Goal: Transaction & Acquisition: Purchase product/service

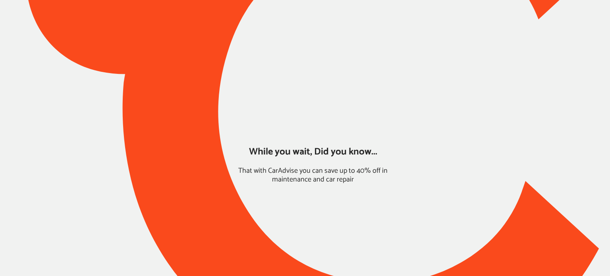
type input "*******"
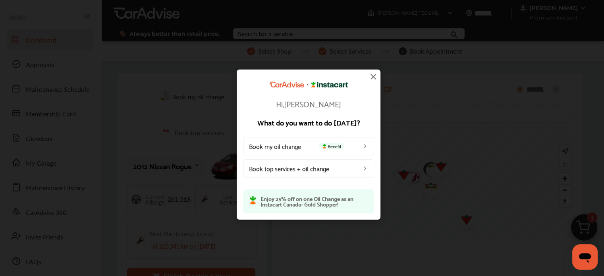
click at [371, 76] on img at bounding box center [373, 77] width 10 height 10
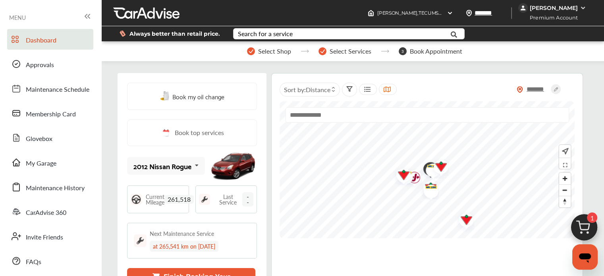
click at [585, 234] on img at bounding box center [584, 229] width 38 height 38
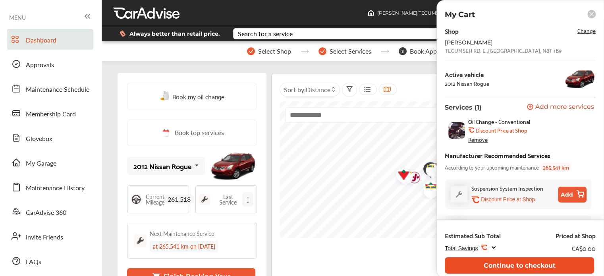
click at [512, 257] on button "Continue to checkout" at bounding box center [518, 265] width 149 height 16
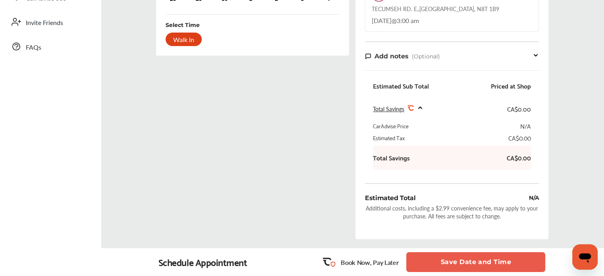
scroll to position [217, 0]
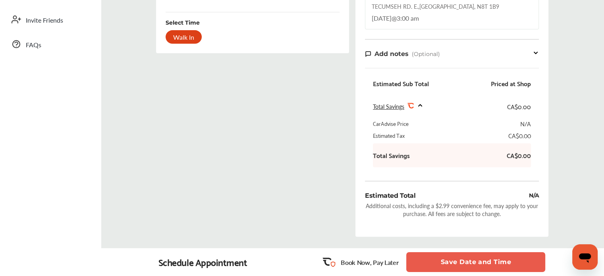
click at [492, 258] on button "Save Date and Time" at bounding box center [475, 262] width 139 height 20
